Goal: Information Seeking & Learning: Learn about a topic

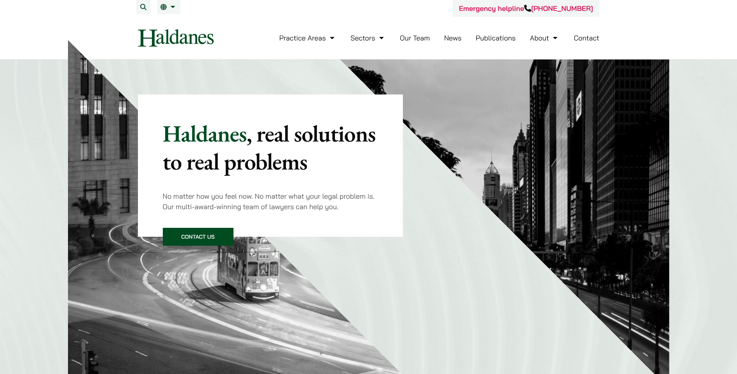
click at [410, 35] on link "Our Team" at bounding box center [415, 37] width 30 height 9
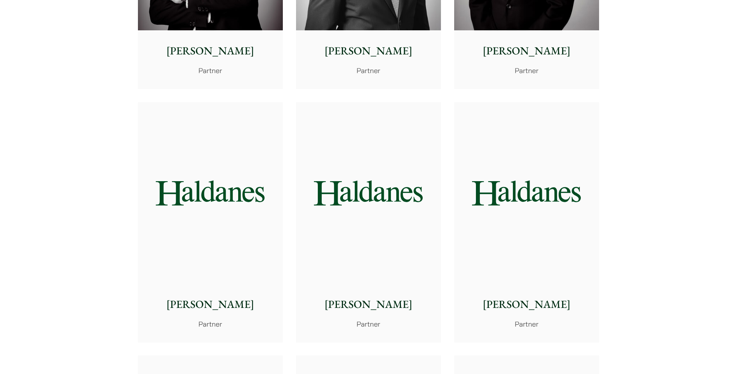
scroll to position [1166, 0]
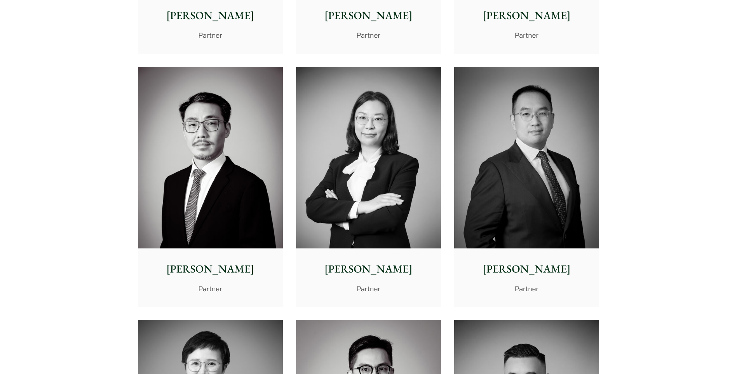
drag, startPoint x: 0, startPoint y: 0, endPoint x: 163, endPoint y: 139, distance: 214.2
drag, startPoint x: 163, startPoint y: 139, endPoint x: 71, endPoint y: 175, distance: 99.1
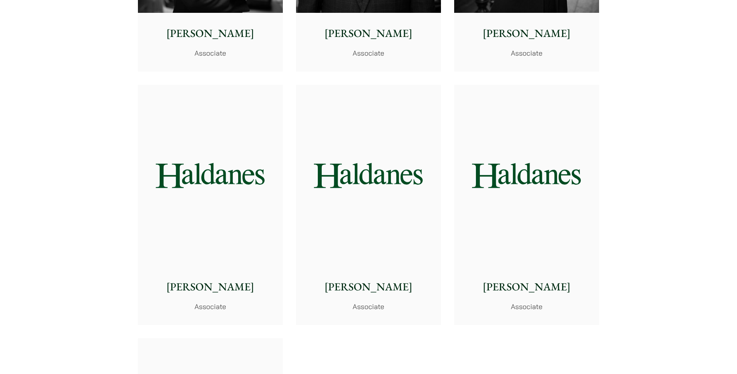
scroll to position [2992, 0]
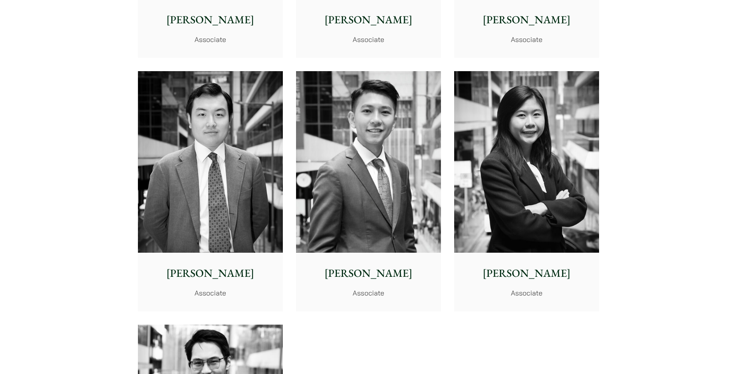
drag, startPoint x: 200, startPoint y: 253, endPoint x: 124, endPoint y: 248, distance: 76.7
drag, startPoint x: 124, startPoint y: 248, endPoint x: 77, endPoint y: 241, distance: 48.0
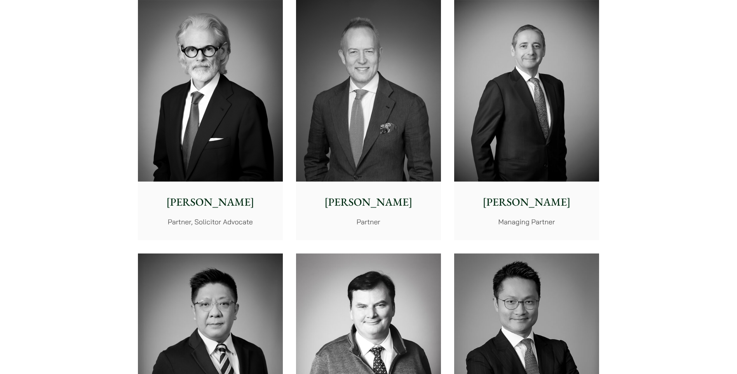
scroll to position [233, 0]
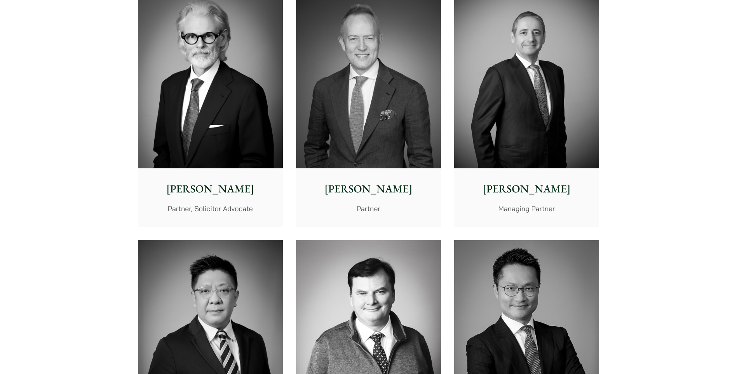
click at [534, 142] on img at bounding box center [526, 77] width 145 height 181
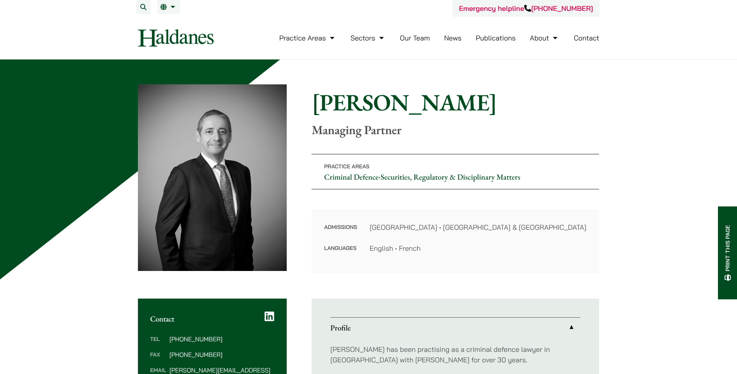
click at [410, 42] on link "Our Team" at bounding box center [415, 37] width 30 height 9
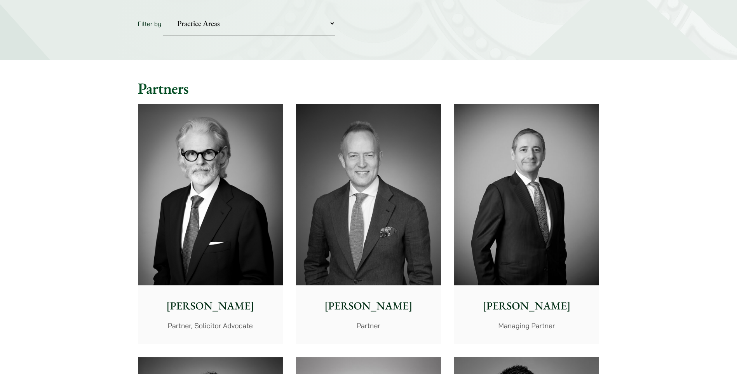
scroll to position [117, 0]
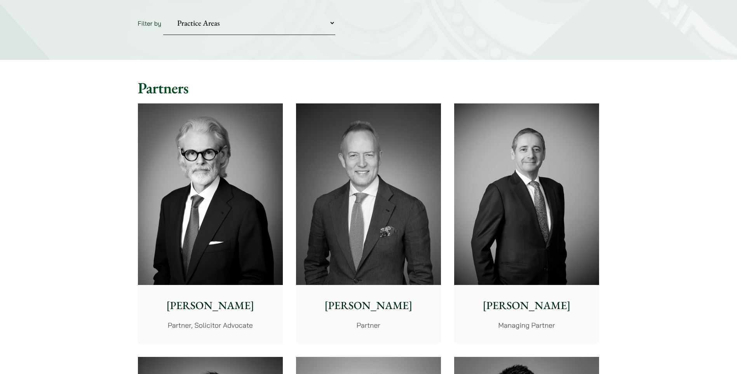
click at [377, 176] on img at bounding box center [368, 193] width 145 height 181
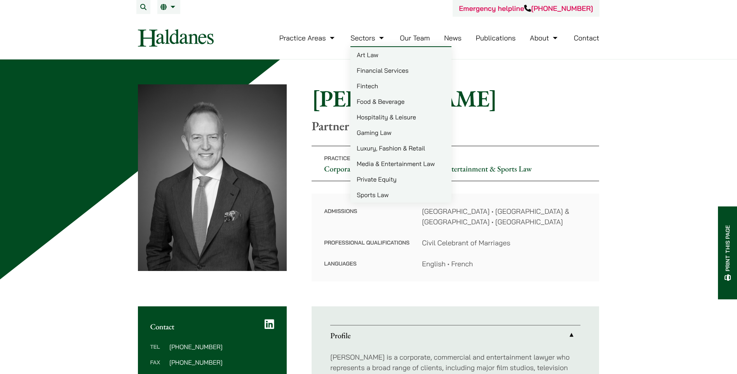
click at [375, 73] on link "Financial Services" at bounding box center [400, 71] width 101 height 16
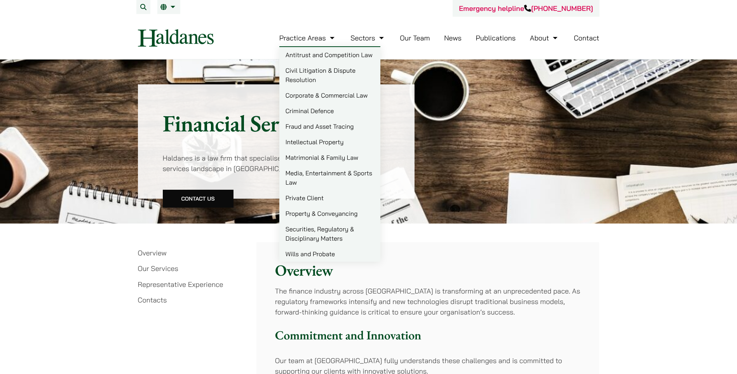
click at [312, 76] on link "Civil Litigation & Dispute Resolution" at bounding box center [329, 75] width 101 height 25
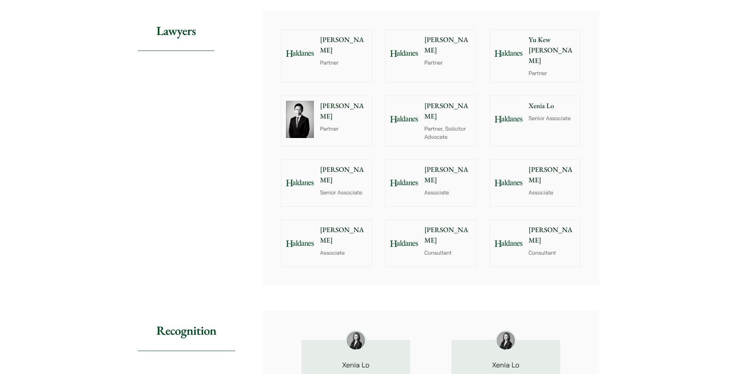
scroll to position [738, 0]
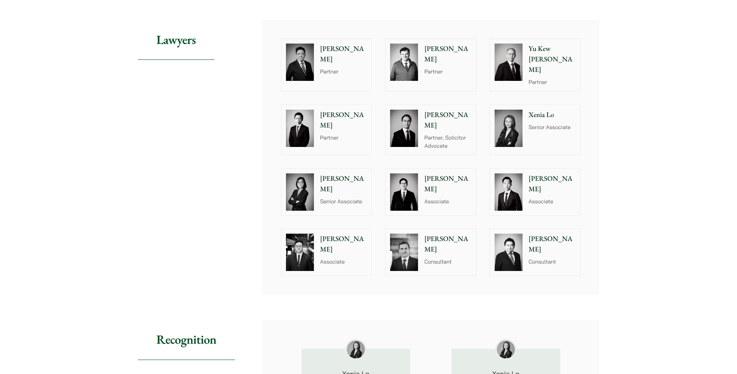
click at [453, 47] on p "[PERSON_NAME]" at bounding box center [447, 54] width 47 height 21
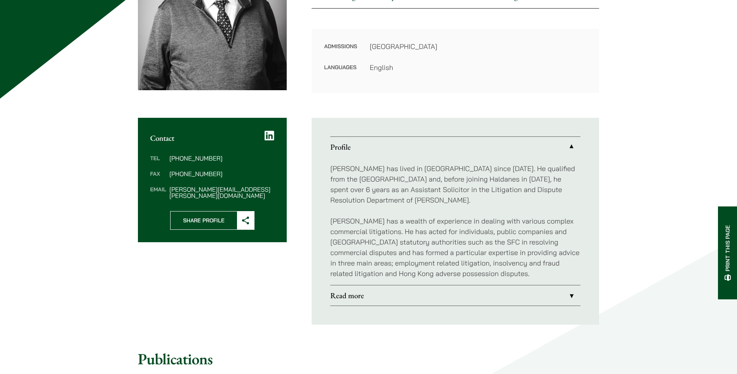
scroll to position [194, 0]
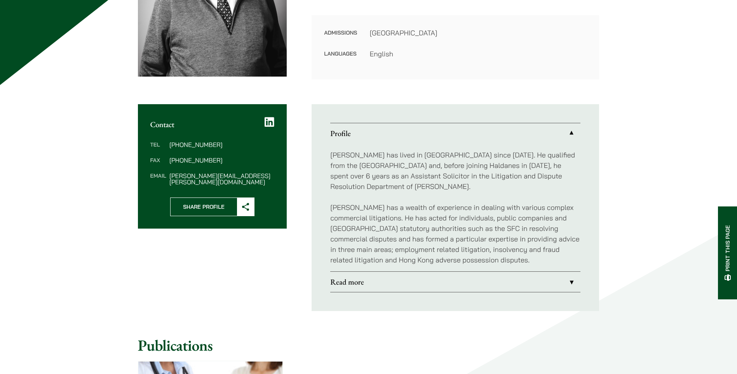
click at [567, 279] on link "Read more" at bounding box center [455, 282] width 250 height 20
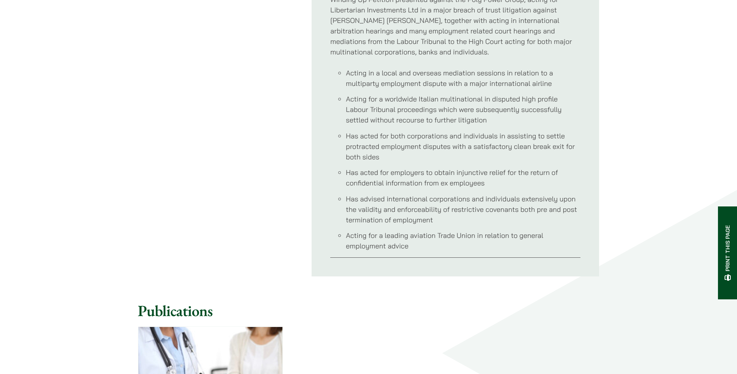
scroll to position [466, 0]
